Goal: Find specific page/section: Find specific page/section

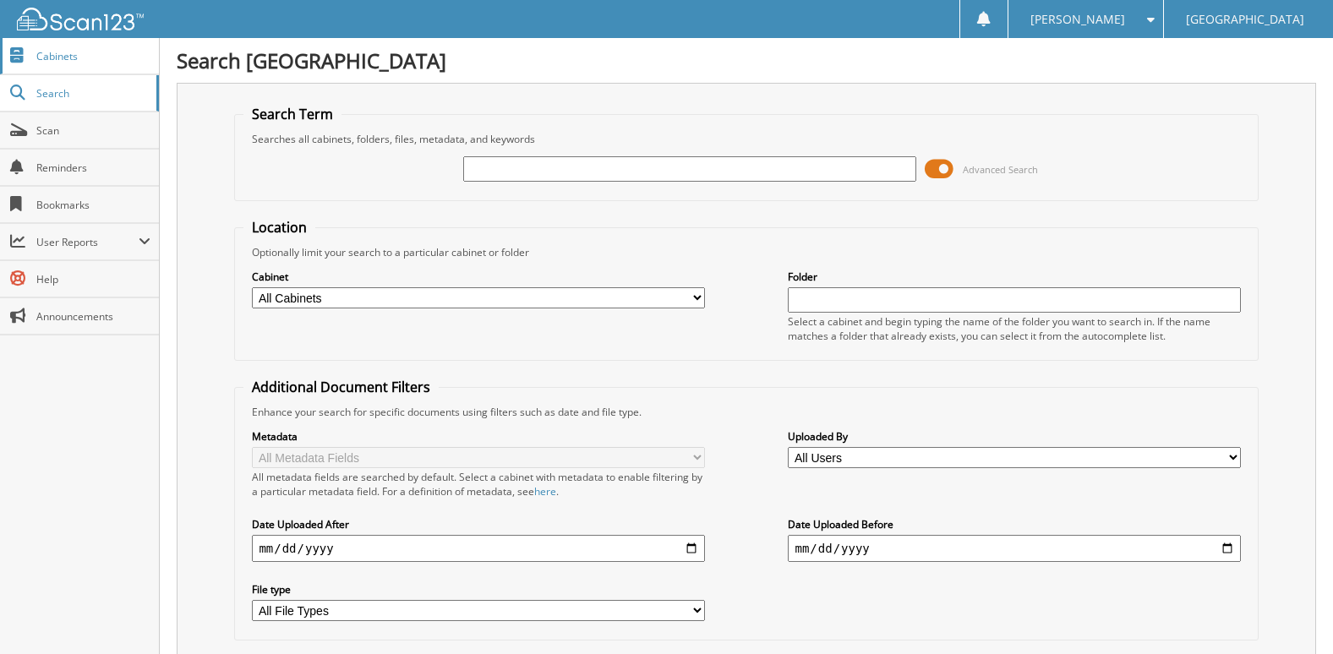
click at [50, 49] on span "Cabinets" at bounding box center [93, 56] width 114 height 14
click at [113, 56] on span "Cabinets" at bounding box center [93, 56] width 114 height 14
